Goal: Transaction & Acquisition: Purchase product/service

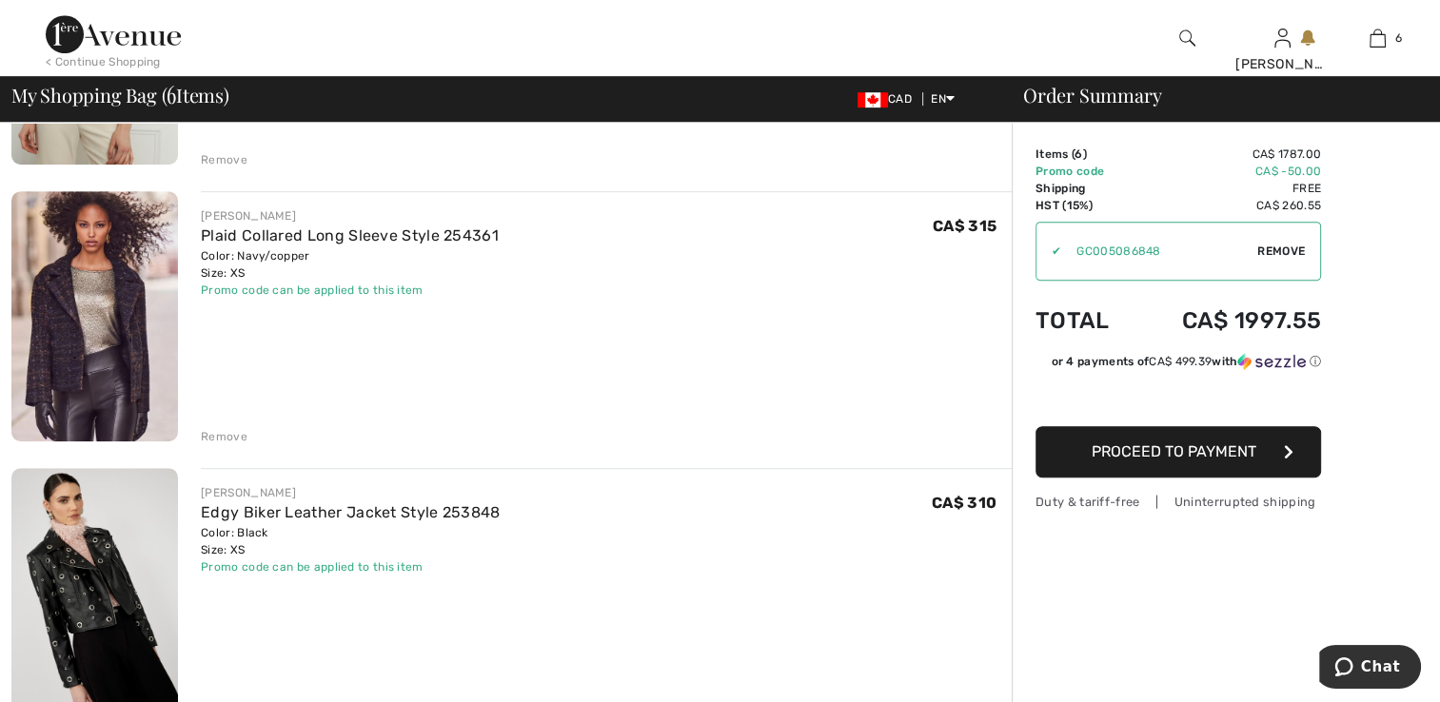
scroll to position [1332, 0]
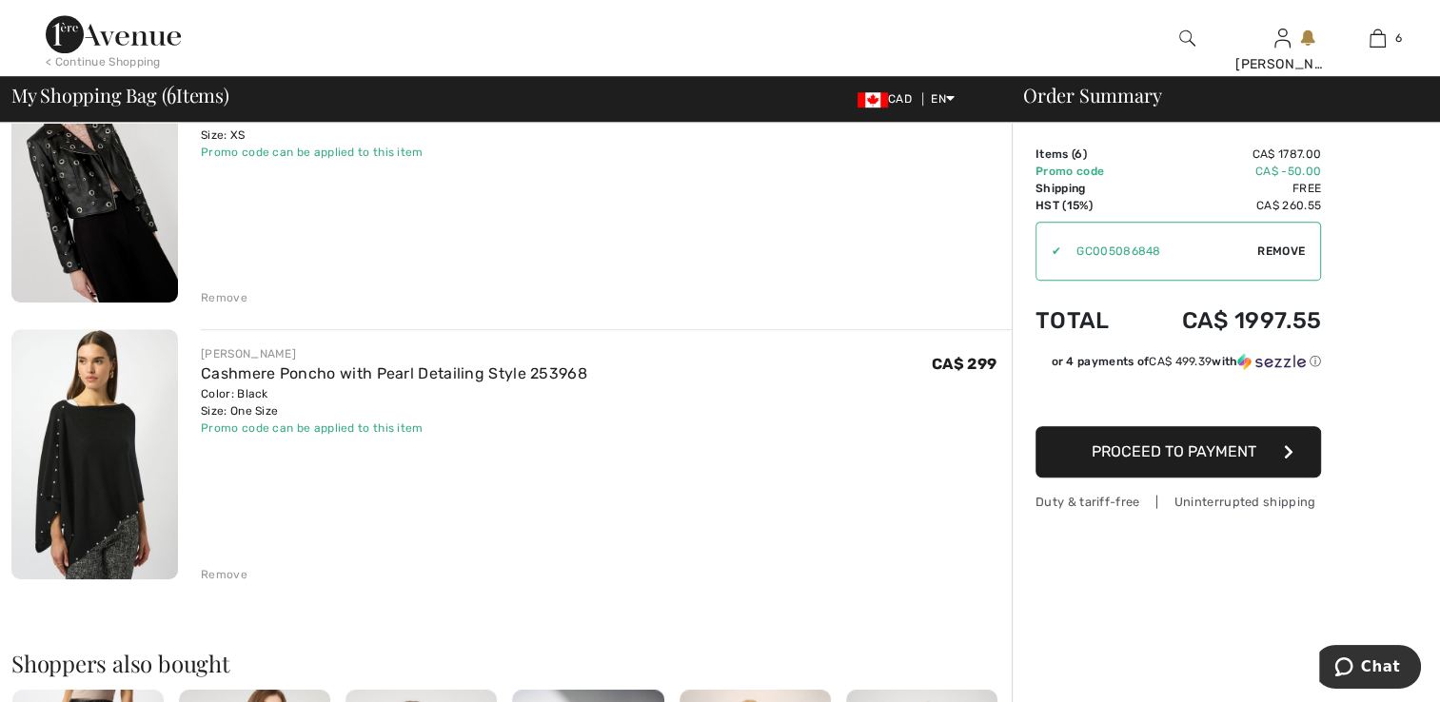
click at [231, 297] on div "Remove" at bounding box center [224, 297] width 47 height 17
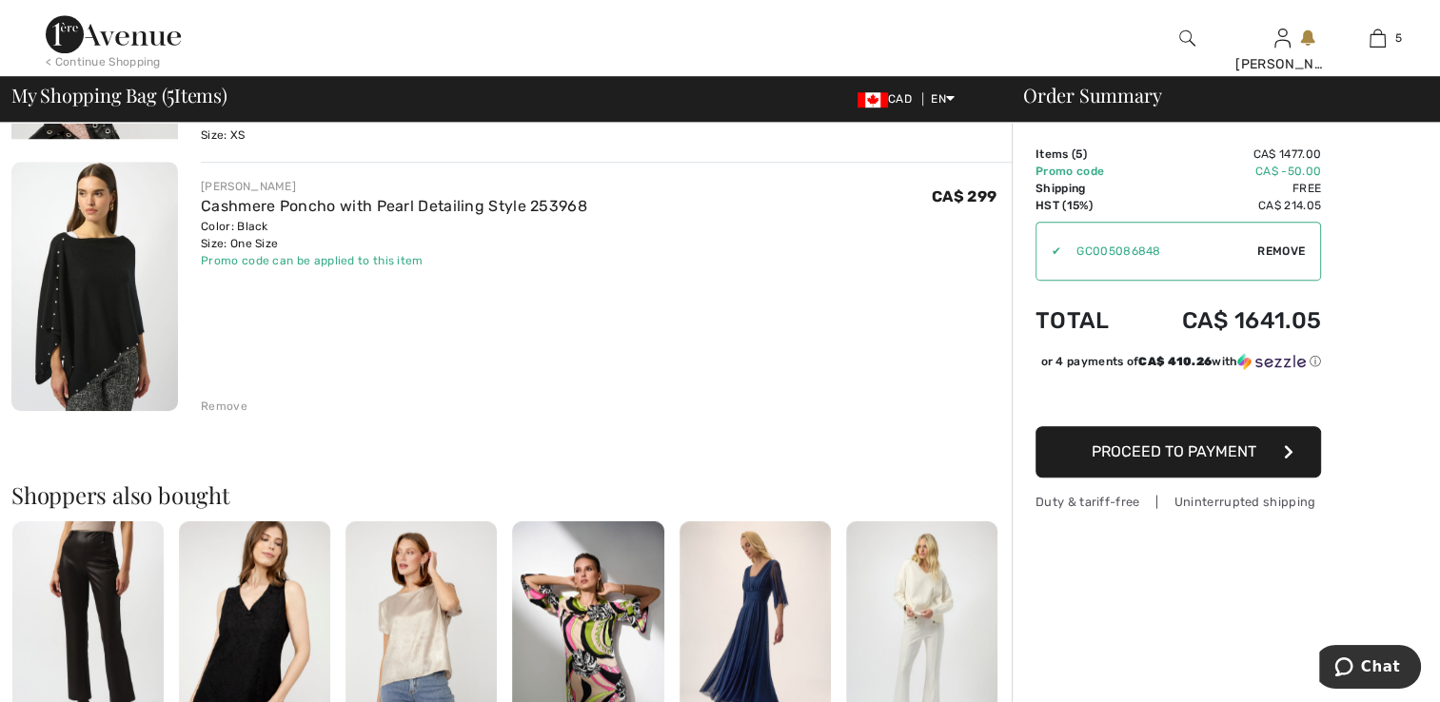
scroll to position [1307, 0]
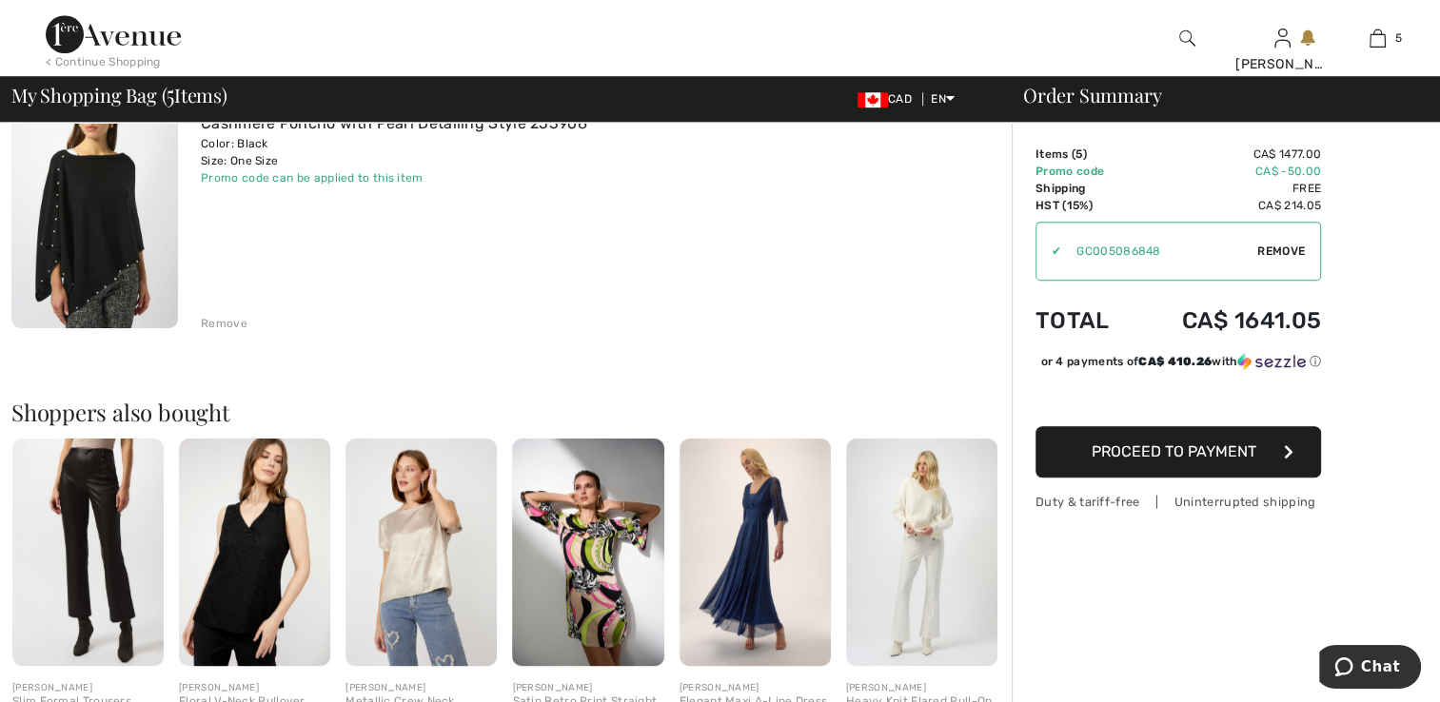
click at [234, 324] on div "Remove" at bounding box center [224, 323] width 47 height 17
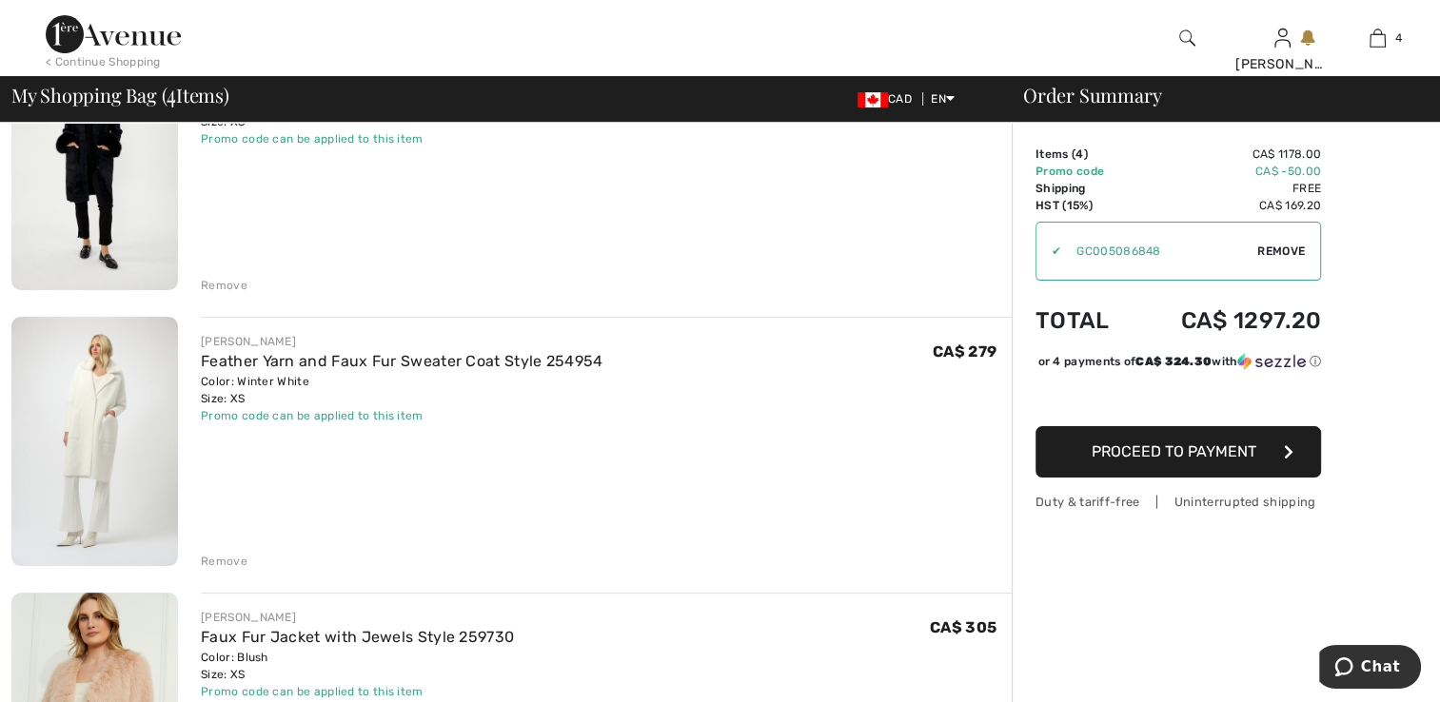
scroll to position [234, 0]
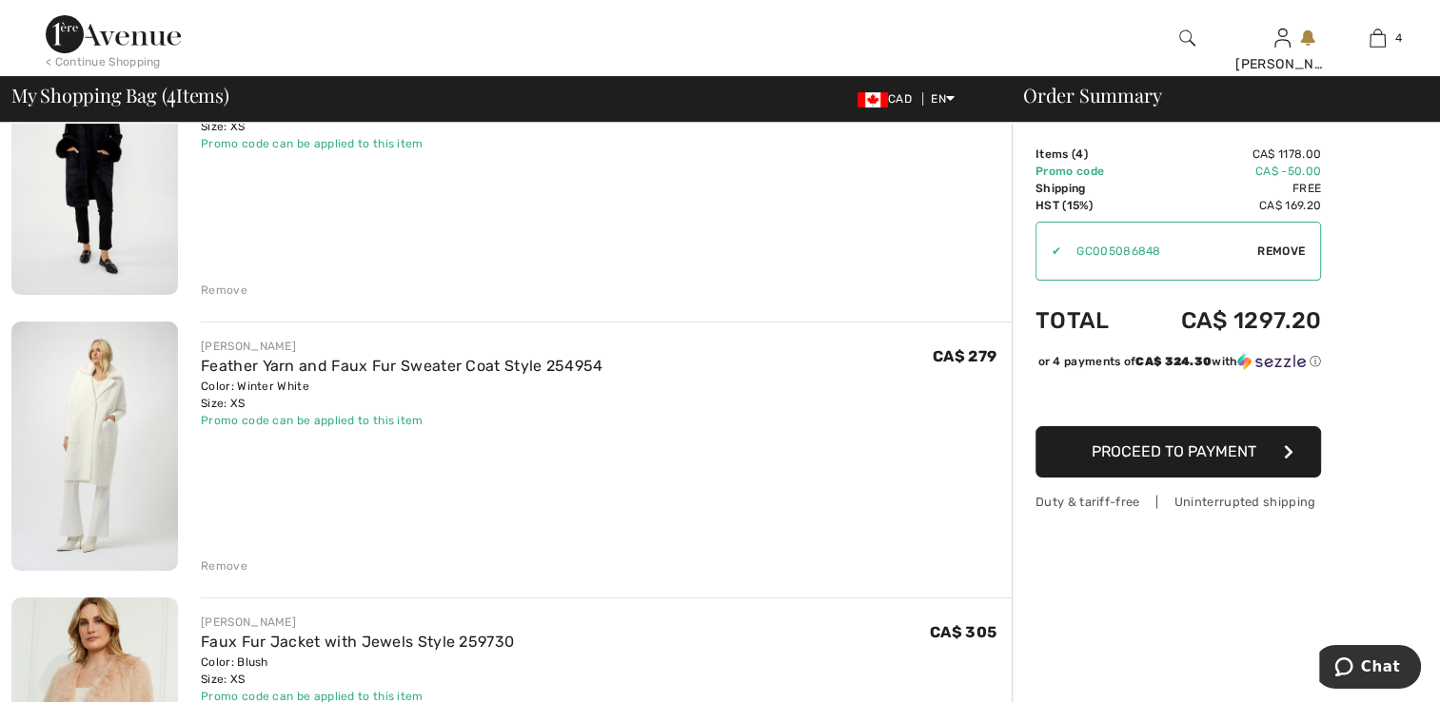
click at [1180, 459] on span "Proceed to Payment" at bounding box center [1173, 451] width 165 height 18
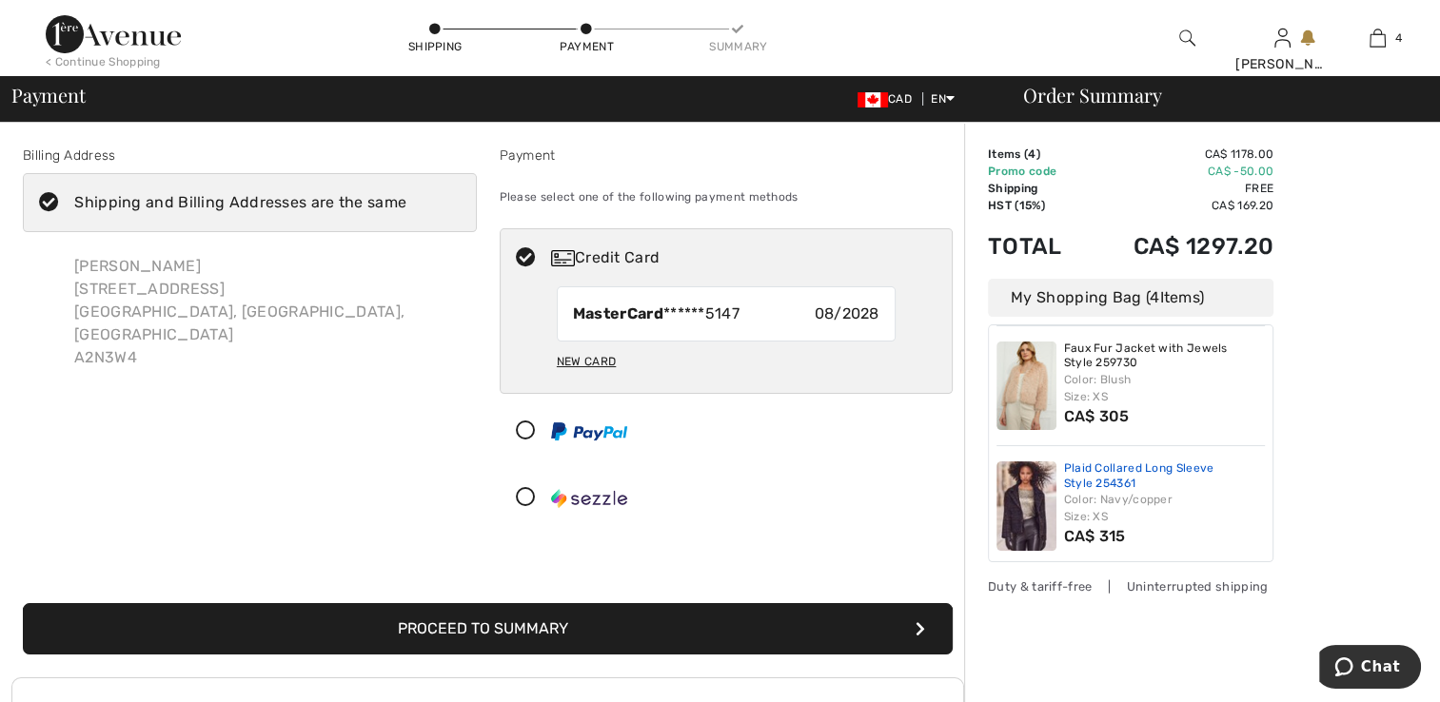
scroll to position [250, 0]
click at [541, 622] on button "Proceed to Summary" at bounding box center [488, 628] width 930 height 51
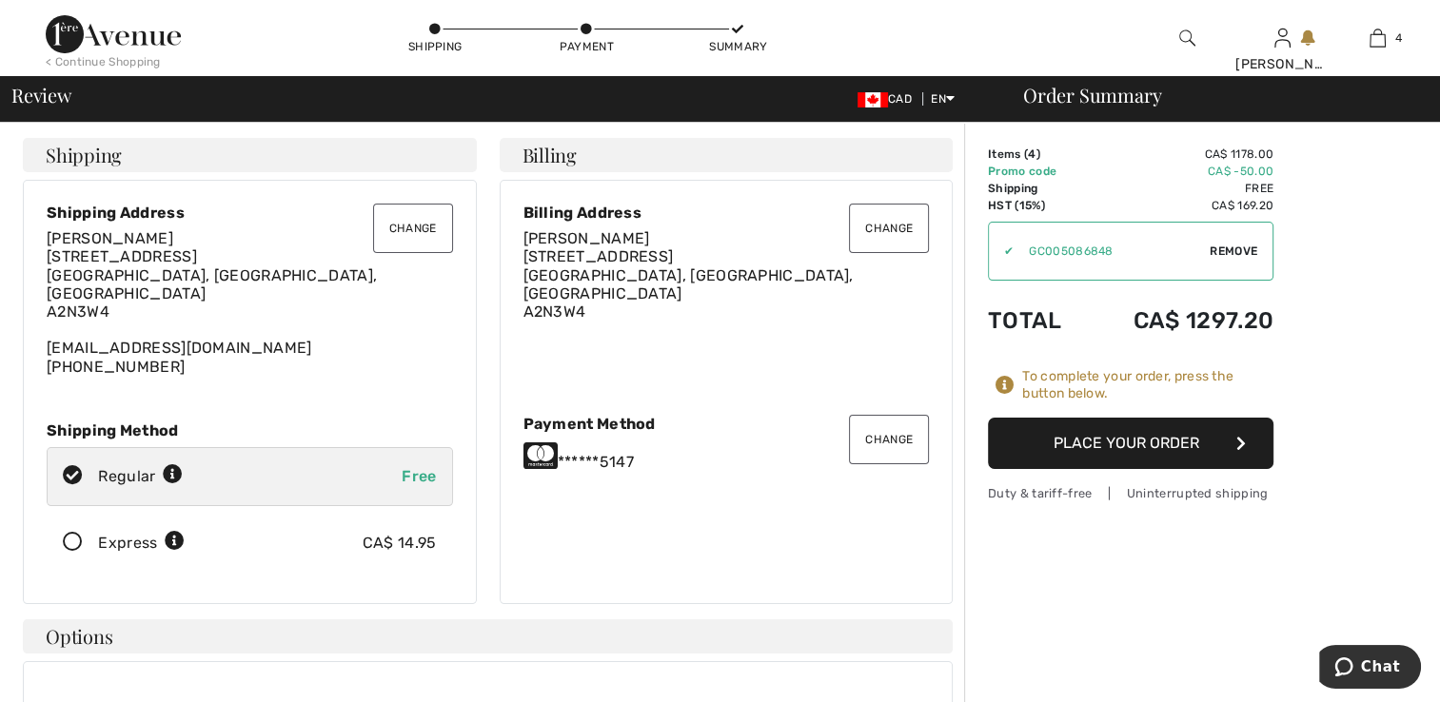
click at [1119, 447] on button "Place Your Order" at bounding box center [1130, 443] width 285 height 51
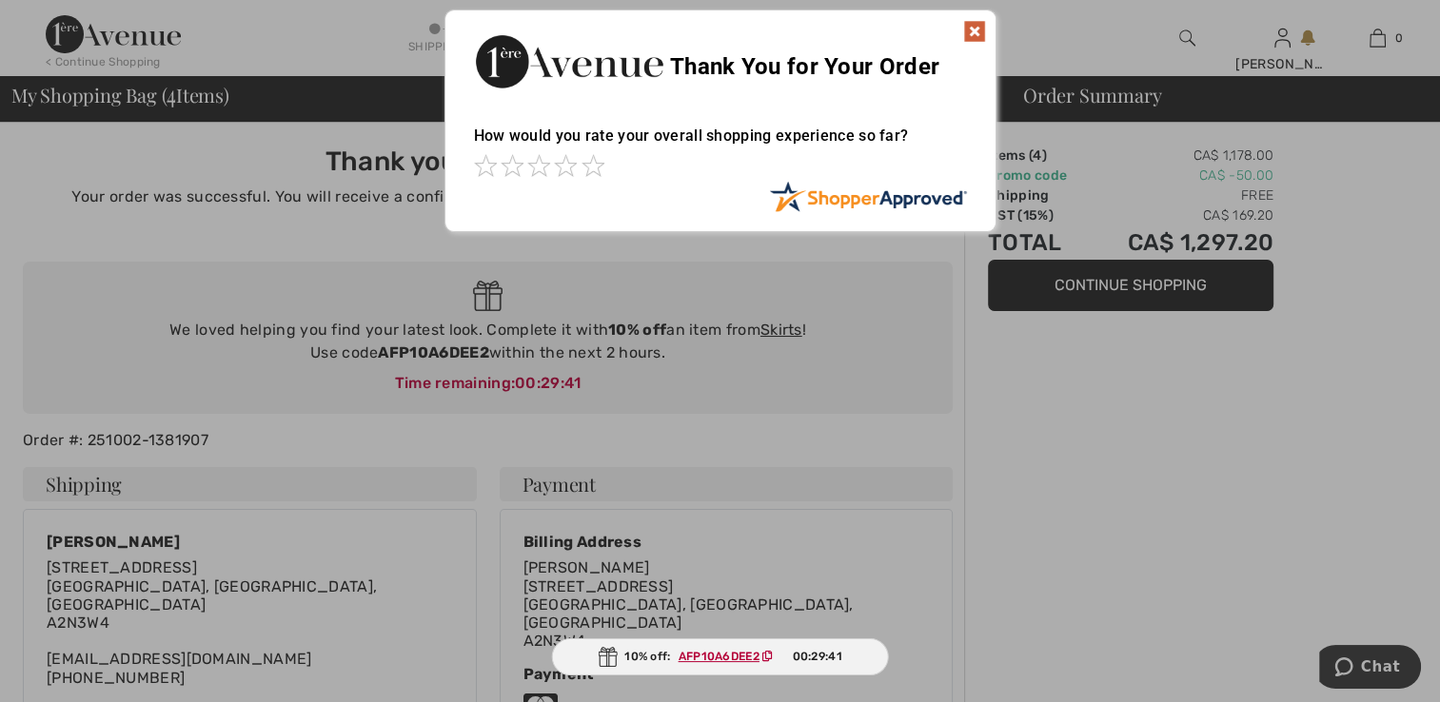
click at [968, 28] on img at bounding box center [974, 31] width 23 height 23
